Goal: Answer question/provide support: Share knowledge or assist other users

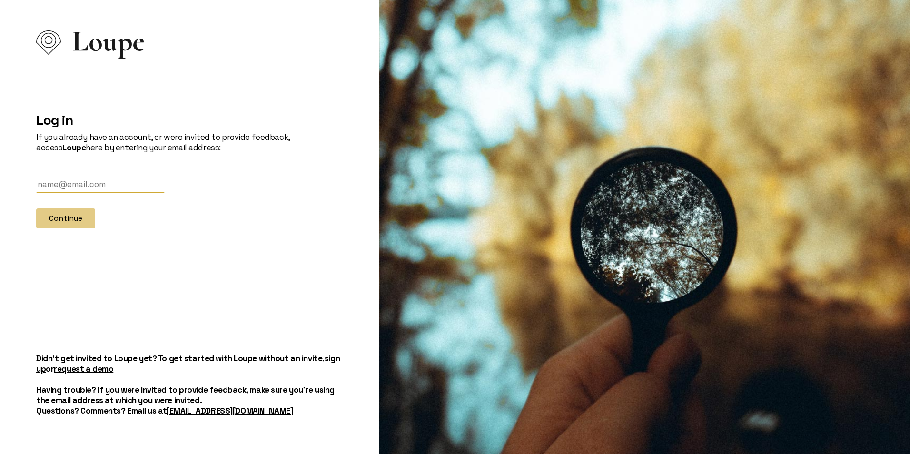
click at [61, 182] on input "text" at bounding box center [100, 185] width 128 height 18
type input "[PERSON_NAME][EMAIL_ADDRESS][DOMAIN_NAME]"
click at [63, 221] on button "Continue" at bounding box center [65, 218] width 59 height 20
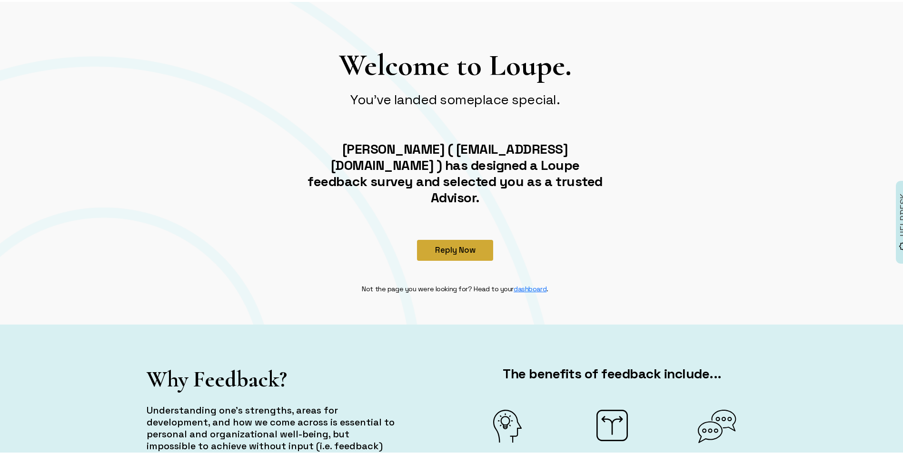
click at [441, 238] on button "Reply Now" at bounding box center [455, 248] width 76 height 21
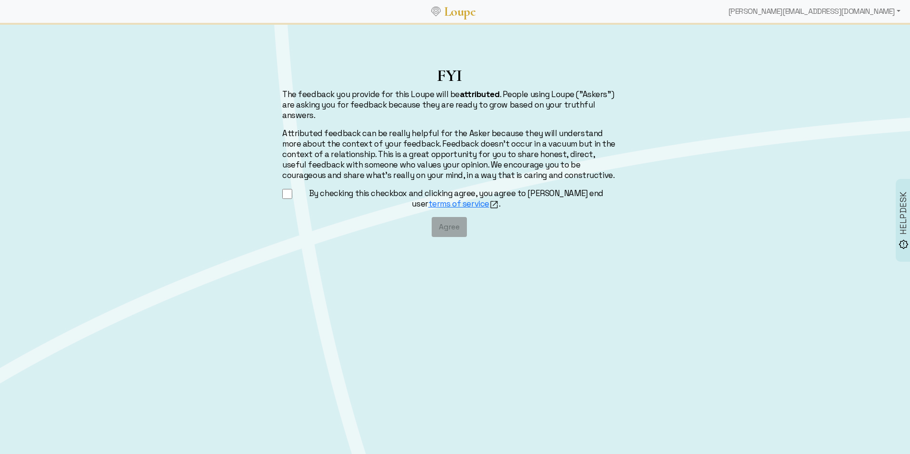
click at [284, 192] on input "By checking this checkbox and clicking agree, you agree to [PERSON_NAME] end us…" at bounding box center [287, 194] width 10 height 12
checkbox input "true"
click at [444, 227] on button "Agree" at bounding box center [449, 227] width 35 height 20
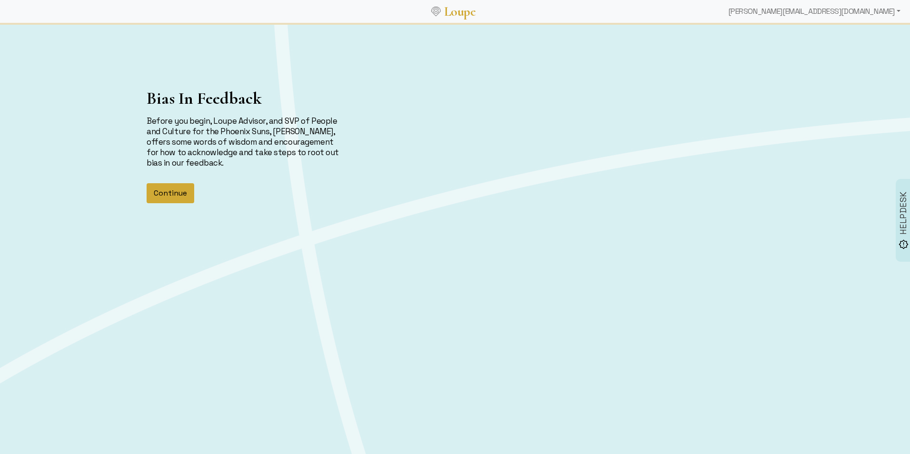
click at [172, 193] on button "Continue" at bounding box center [171, 193] width 48 height 20
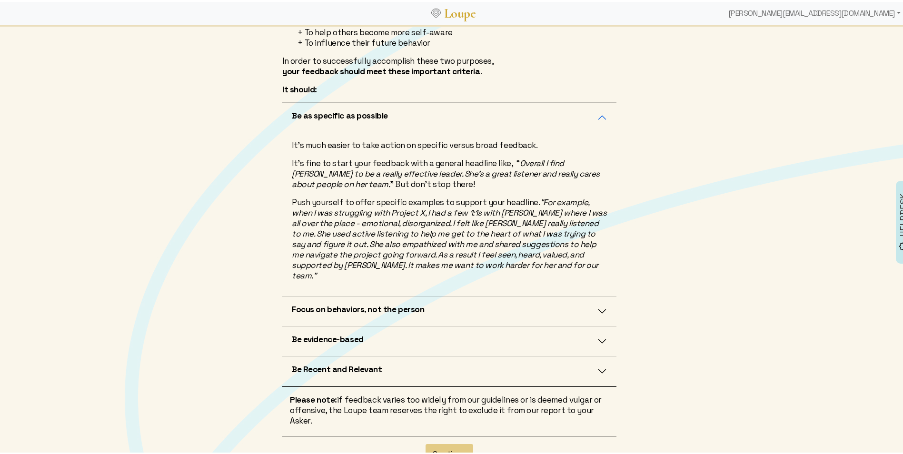
scroll to position [143, 0]
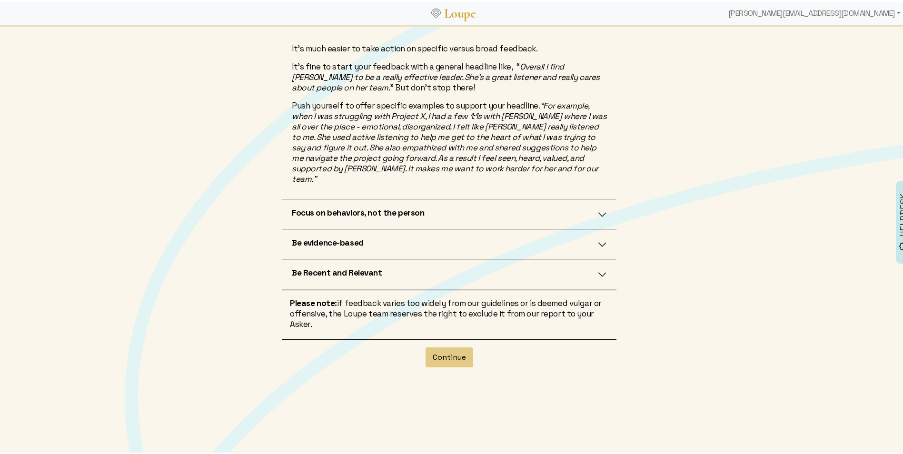
click at [597, 203] on button "Focus on behaviors, not the person" at bounding box center [449, 213] width 334 height 30
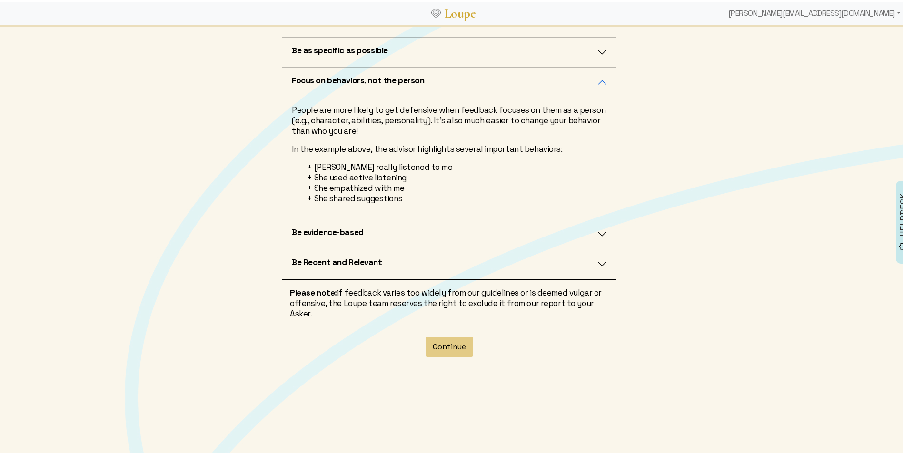
scroll to position [200, 0]
click at [449, 354] on button "Continue" at bounding box center [449, 345] width 48 height 20
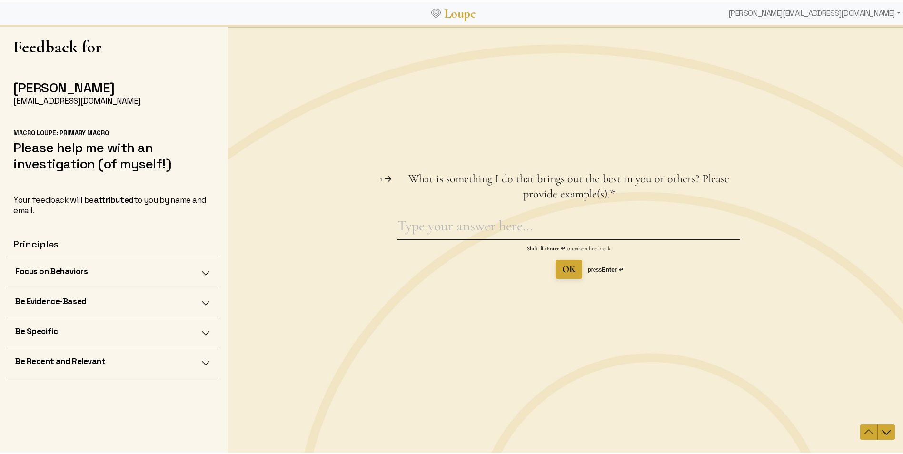
click at [441, 226] on textarea "What is something I do that brings out the best in you or others? Please provid…" at bounding box center [568, 228] width 343 height 22
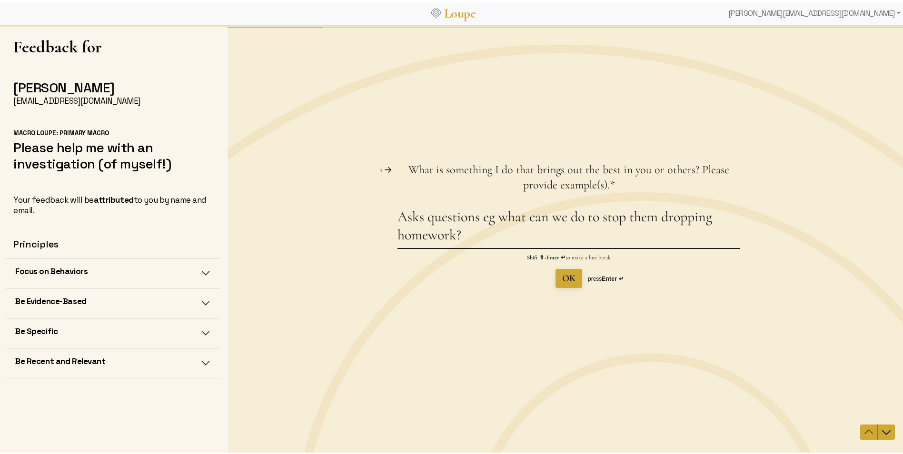
type textarea "Asks questions eg what can we do to stop them dropping homework?"
click at [570, 278] on span "OK" at bounding box center [568, 277] width 13 height 11
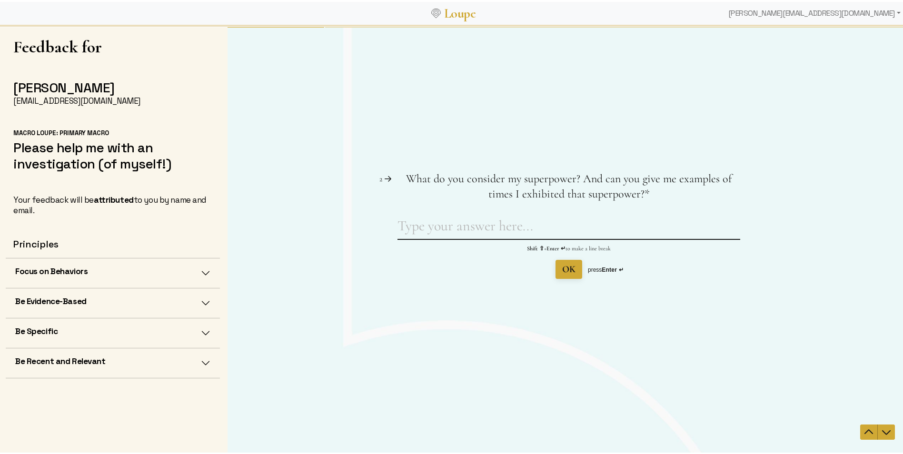
click at [432, 227] on textarea "What do you consider my superpower? And can you give me examples of times I exh…" at bounding box center [568, 228] width 343 height 22
type textarea "A"
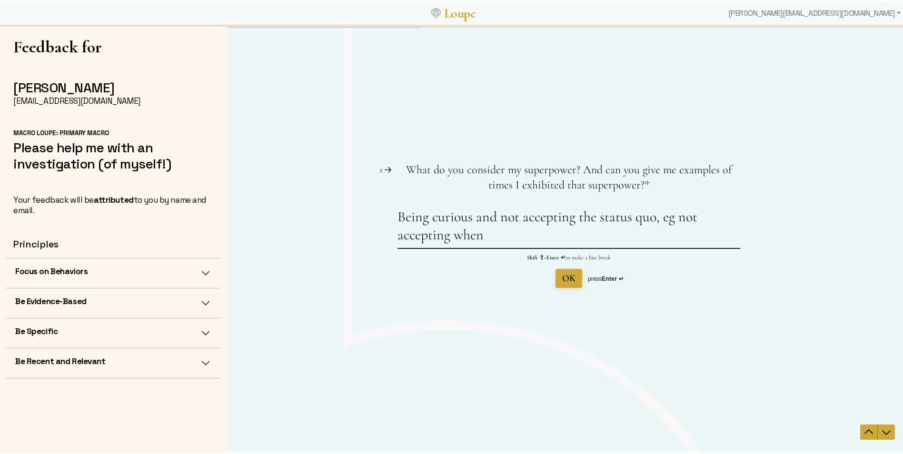
click at [481, 236] on textarea "Being curious and not accepting the status quo, eg not accepting when" at bounding box center [568, 227] width 343 height 40
type textarea "Being curious and not accepting the status quo, eg not acquiescing to poor perf…"
click at [562, 275] on span "OK" at bounding box center [568, 277] width 13 height 11
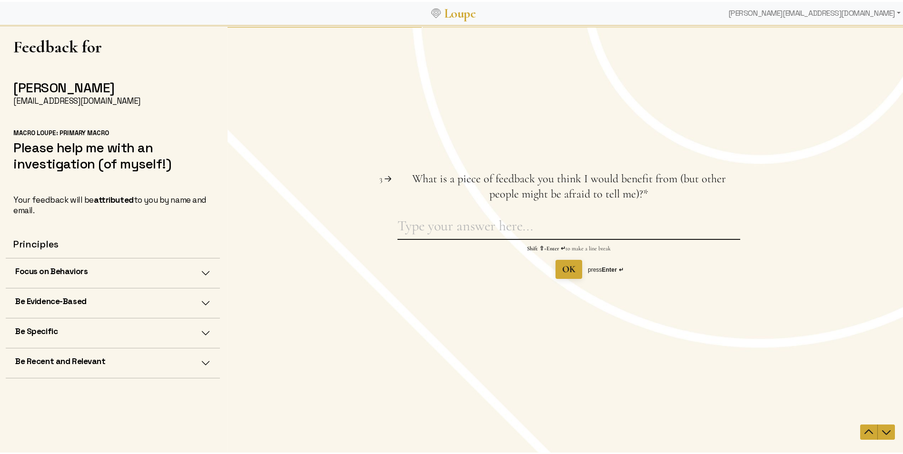
click at [431, 225] on textarea "What is a piece of feedback you think I would benefit from (but other people mi…" at bounding box center [568, 228] width 343 height 22
type textarea "maybe be more assertive with your canine friend"
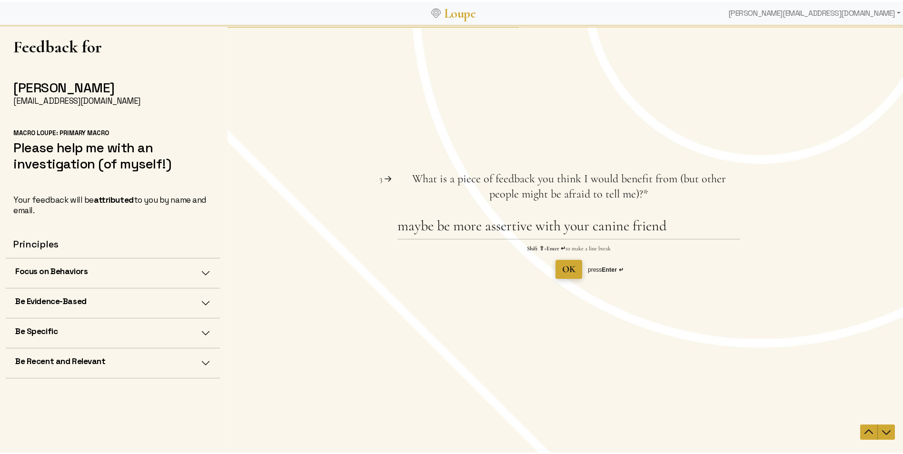
click at [562, 269] on span "OK" at bounding box center [568, 268] width 13 height 11
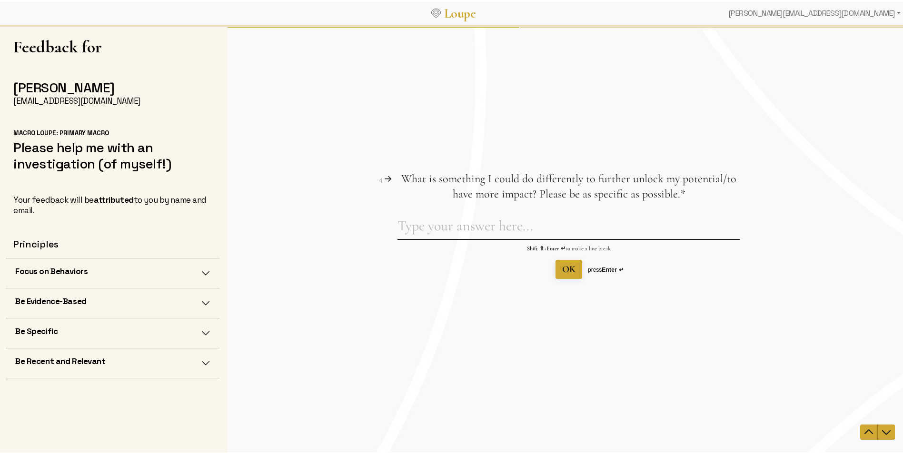
click at [397, 227] on textarea "What is something I could do differently to further unlock my potential/to have…" at bounding box center [568, 228] width 343 height 22
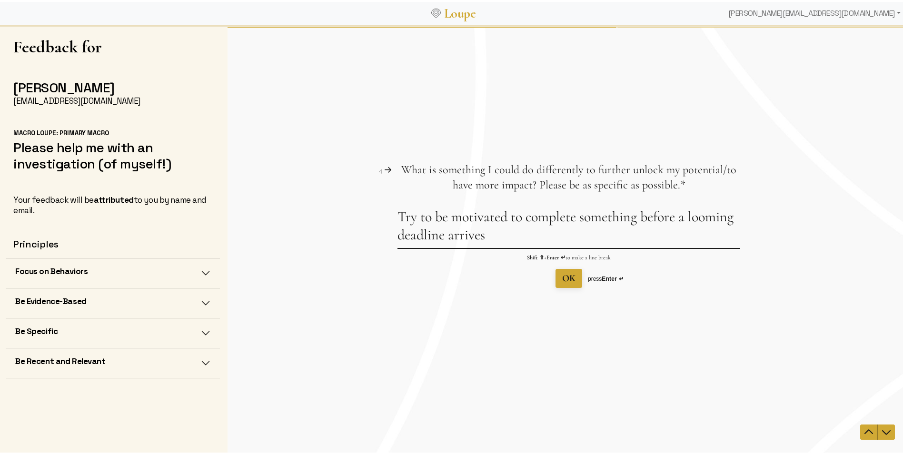
type textarea "Try to be motivated to complete something before a looming deadline arrives"
click at [566, 277] on span "OK" at bounding box center [568, 277] width 13 height 11
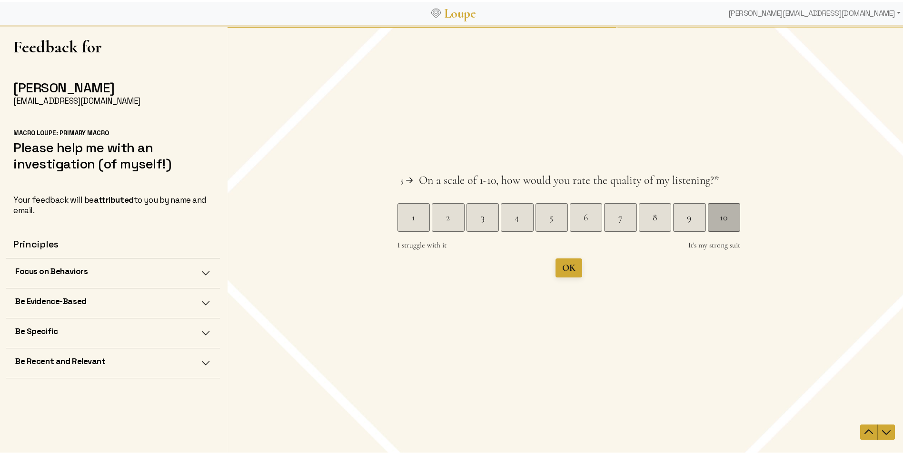
click at [717, 220] on div "10" at bounding box center [724, 216] width 32 height 13
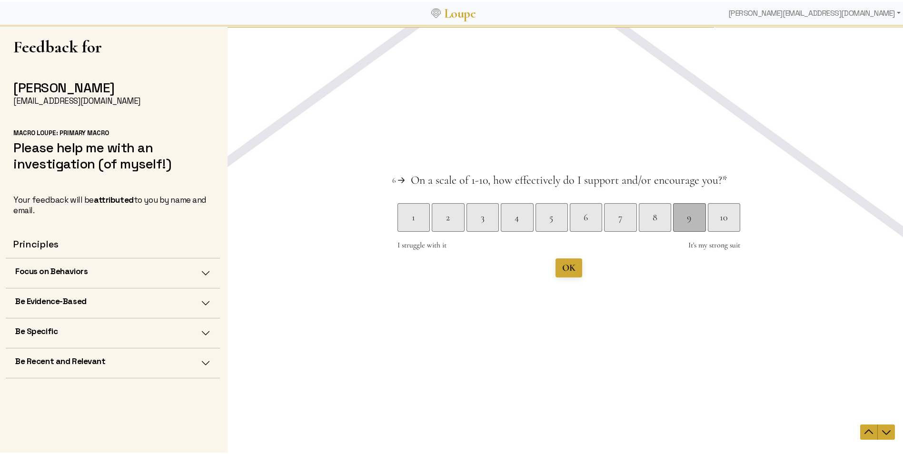
click at [681, 218] on div "9" at bounding box center [689, 216] width 32 height 13
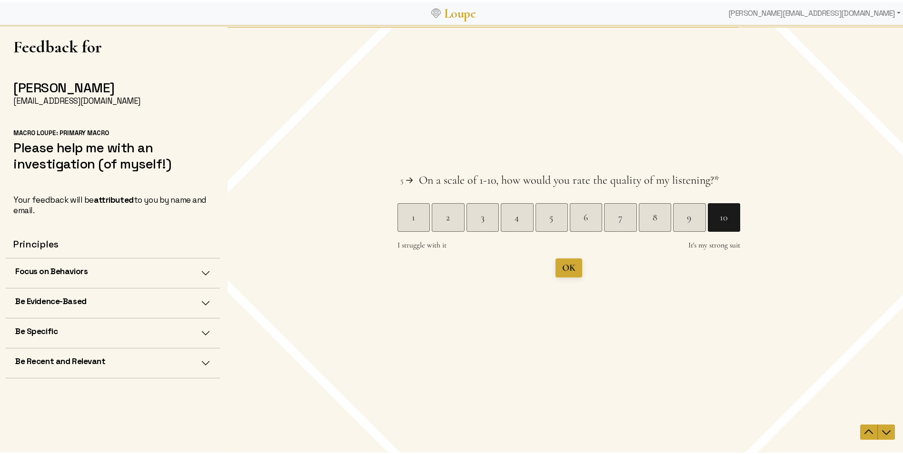
scroll to position [1, 0]
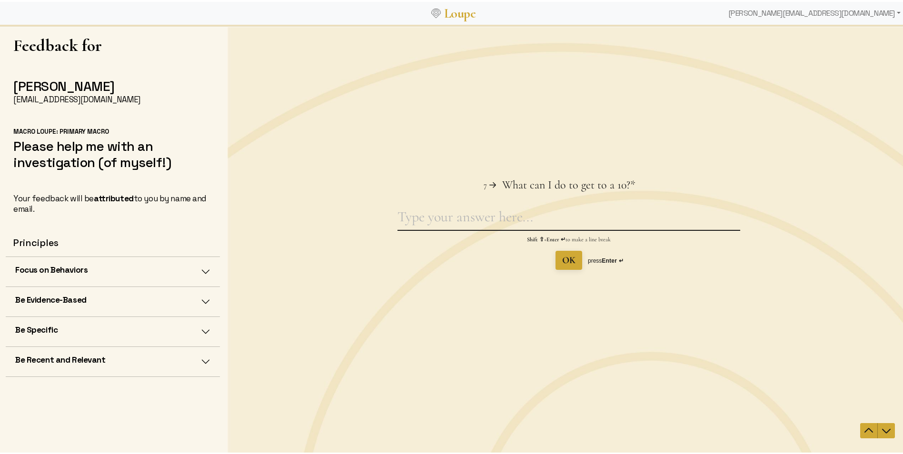
click at [417, 218] on textarea "What can I do to get to a 10? This question is required." at bounding box center [568, 218] width 343 height 22
drag, startPoint x: 394, startPoint y: 217, endPoint x: 680, endPoint y: 224, distance: 286.6
click at [680, 224] on textarea "Humans deserve a little more attntion than 4 legged" at bounding box center [568, 218] width 343 height 22
type textarea "I may sometimes have wiser insights than your canine friend"
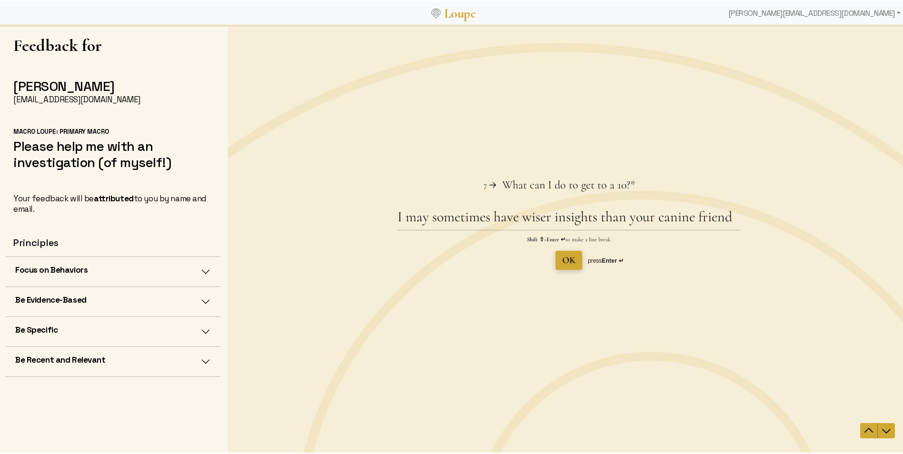
click at [572, 261] on button "OK" at bounding box center [568, 259] width 27 height 19
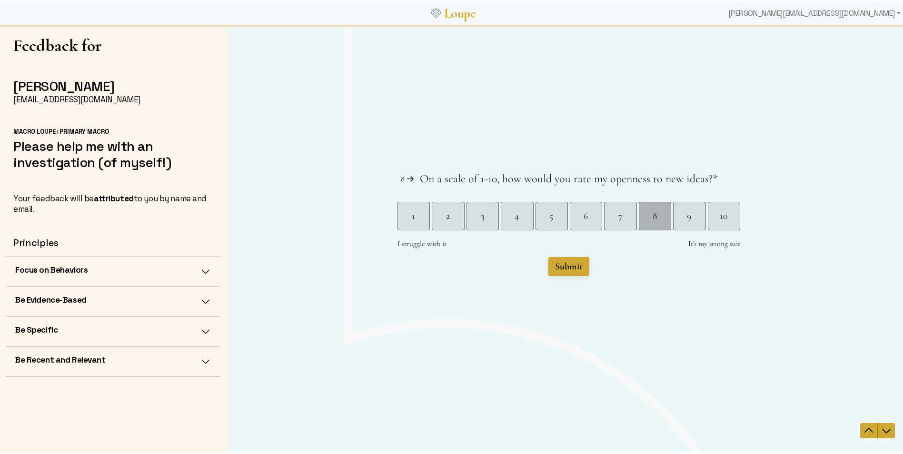
click at [659, 218] on div "8" at bounding box center [655, 215] width 32 height 13
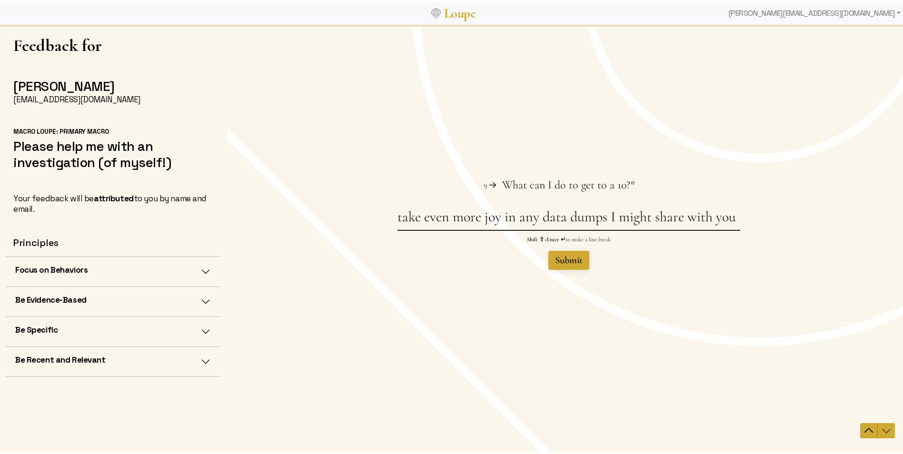
type textarea "take even more joy in any data dumps I might share with you"
click at [563, 256] on span "Submit" at bounding box center [569, 259] width 28 height 11
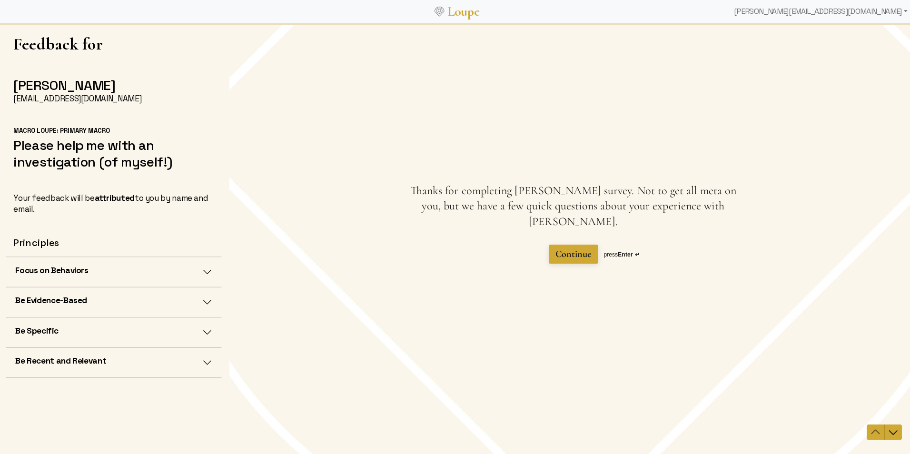
scroll to position [0, 0]
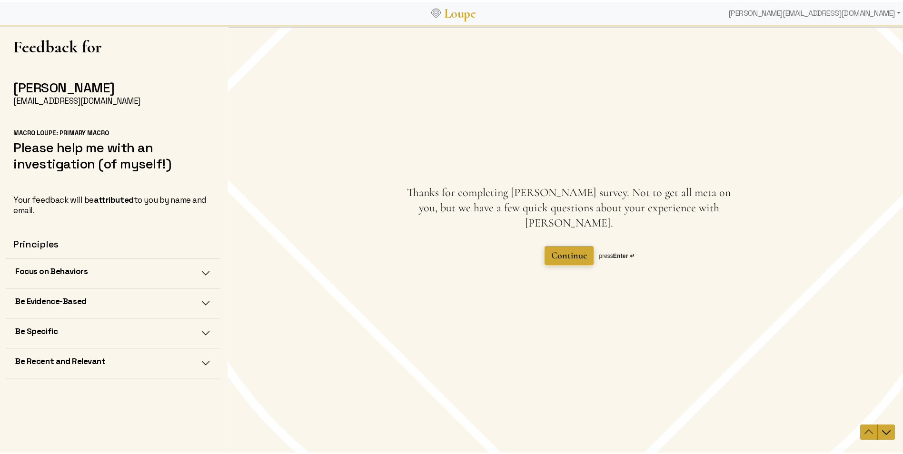
click at [576, 251] on span "Continue" at bounding box center [569, 254] width 36 height 11
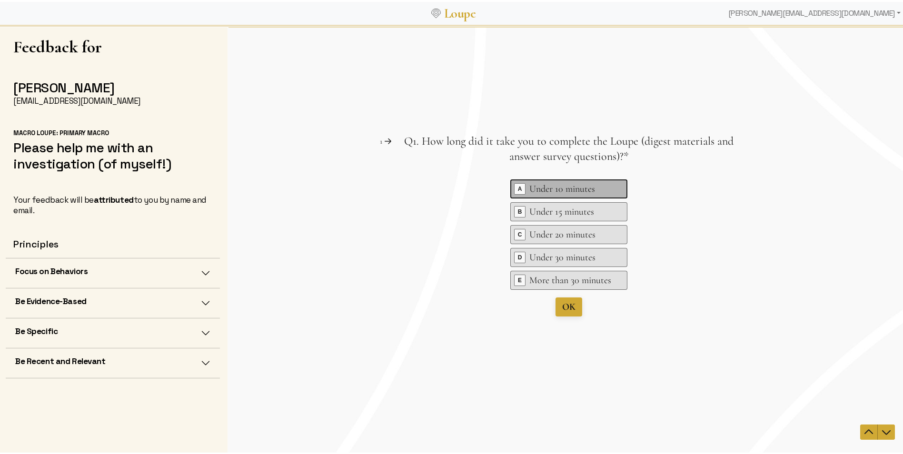
click at [567, 189] on div "Under 10 minutes" at bounding box center [570, 188] width 82 height 13
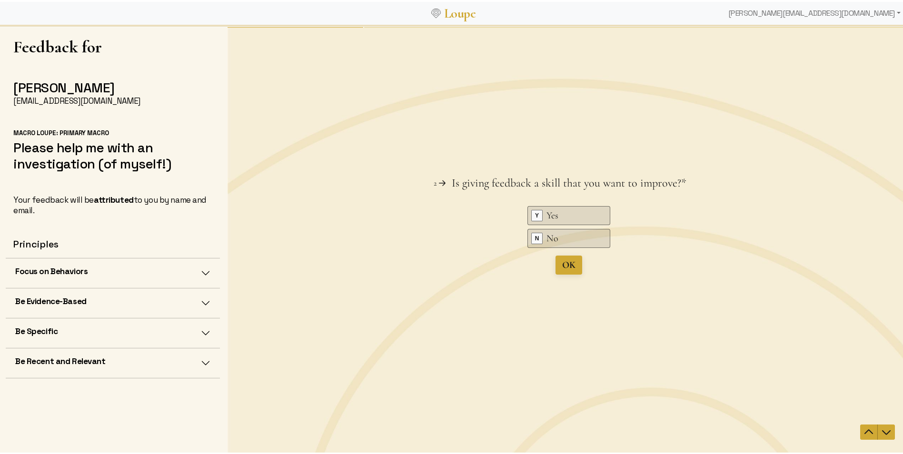
click at [563, 304] on div "Question 2 2 Is giving feedback a skill that you want to improve? This question…" at bounding box center [568, 239] width 682 height 429
click at [543, 237] on div "Key N No" at bounding box center [568, 237] width 83 height 19
click at [571, 268] on div "Question 1 1 Q1. How long did it take you to complete the Loupe (digest materia…" at bounding box center [568, 239] width 682 height 429
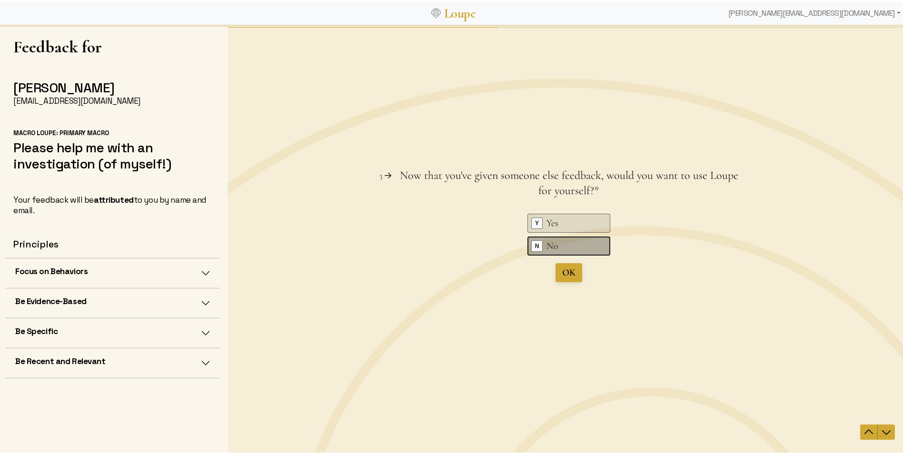
click at [548, 246] on div "No" at bounding box center [570, 245] width 48 height 13
click at [566, 272] on div "Question 2 2 Is giving feedback a skill that you want to improve? This question…" at bounding box center [568, 239] width 682 height 429
click at [548, 249] on div "No" at bounding box center [570, 245] width 48 height 13
click at [562, 276] on div "Question 3 3 Now that you've given someone else feedback, would you want to use…" at bounding box center [568, 239] width 682 height 429
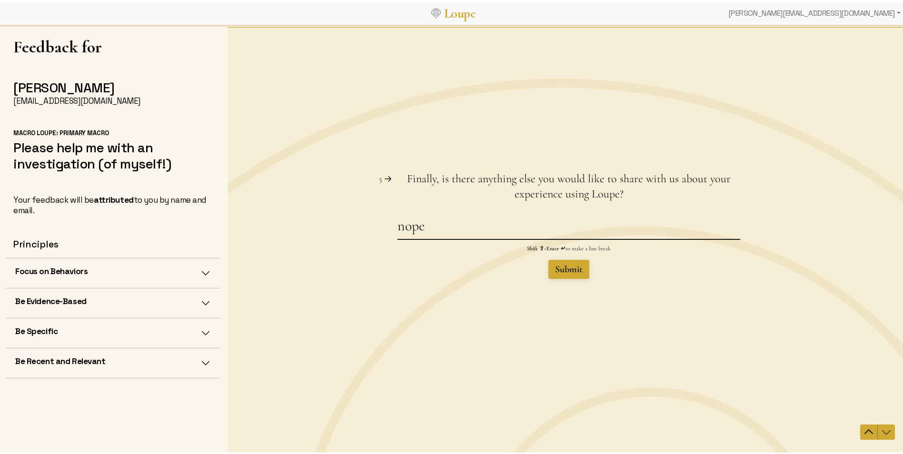
type textarea "nope"
click at [574, 266] on span "Submit" at bounding box center [569, 268] width 28 height 11
